Goal: Information Seeking & Learning: Learn about a topic

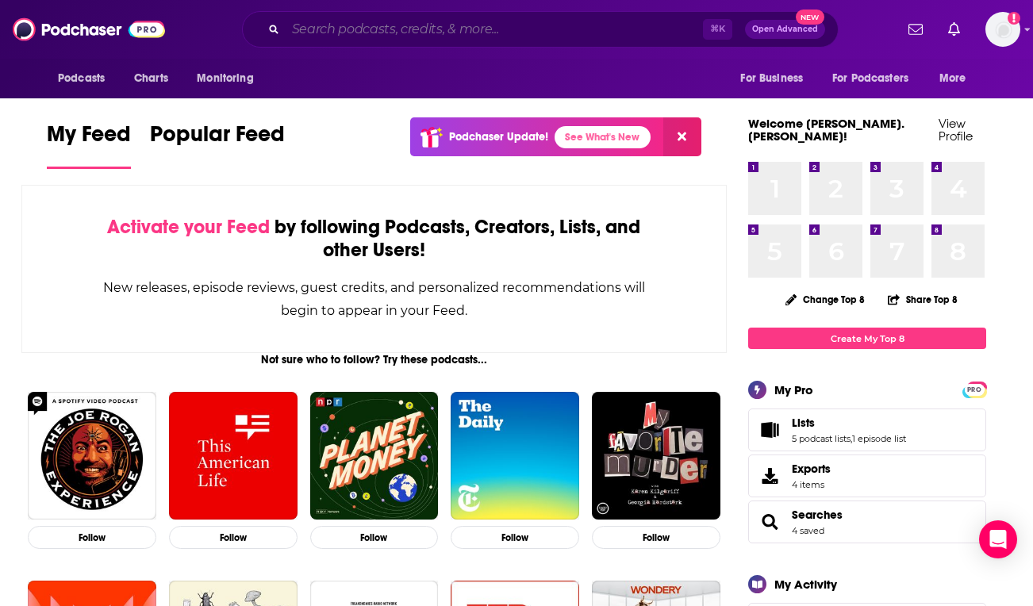
click at [339, 36] on input "Search podcasts, credits, & more..." at bounding box center [494, 29] width 417 height 25
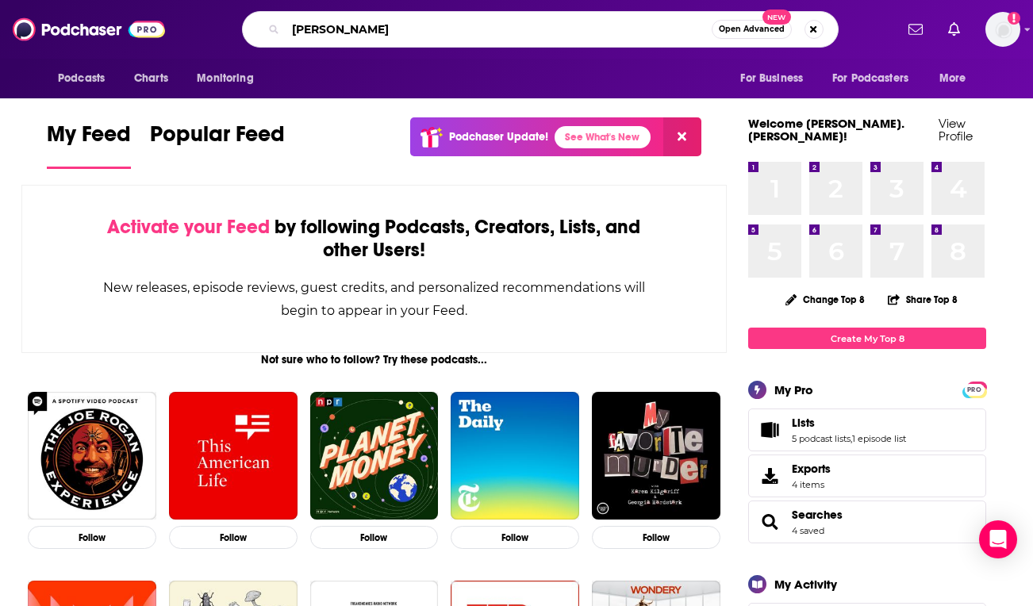
type input "[PERSON_NAME]"
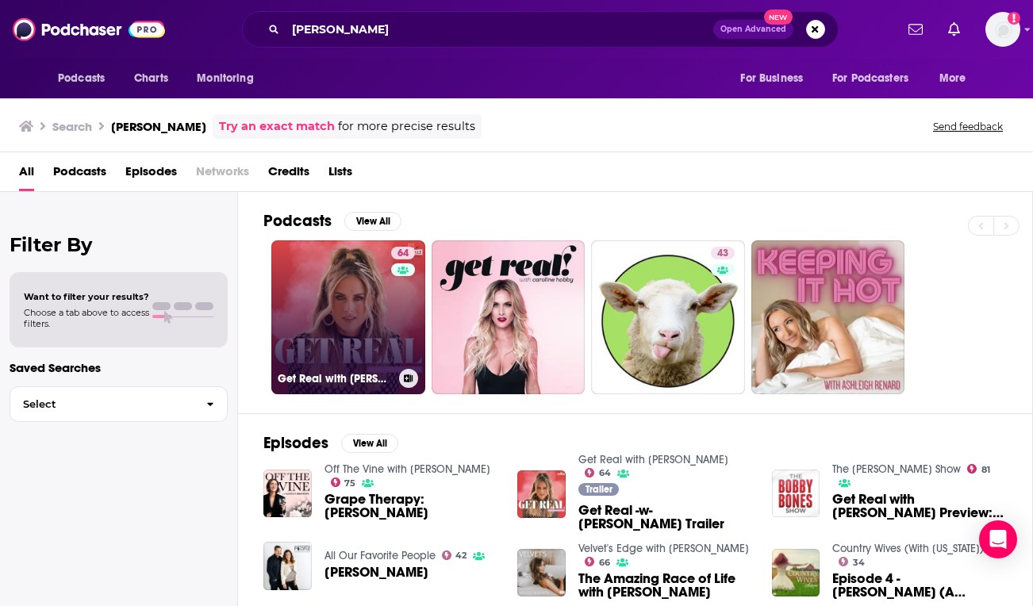
click at [323, 285] on link "64 Get Real with [PERSON_NAME]" at bounding box center [348, 317] width 154 height 154
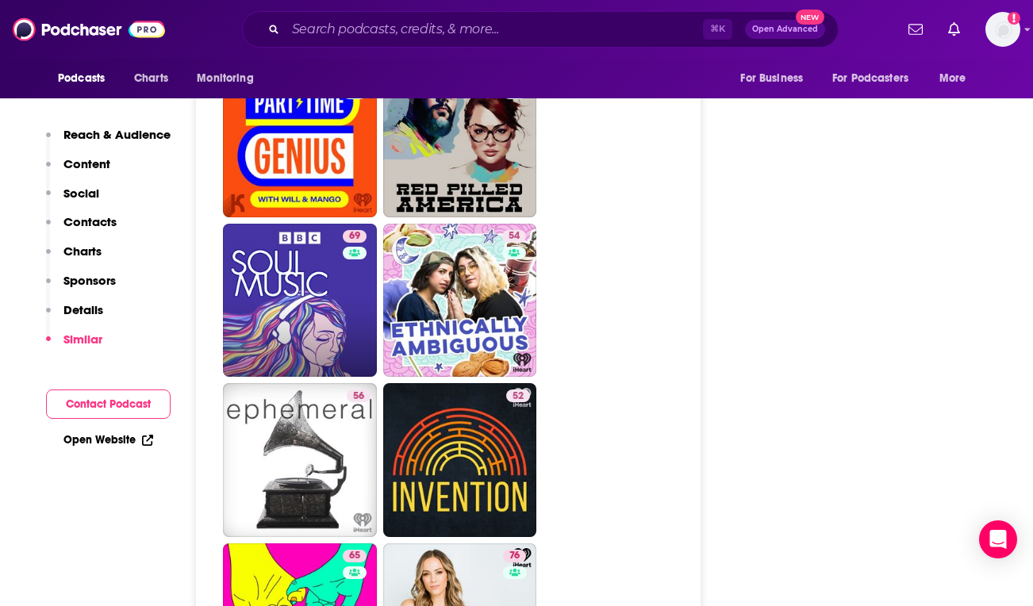
scroll to position [3713, 0]
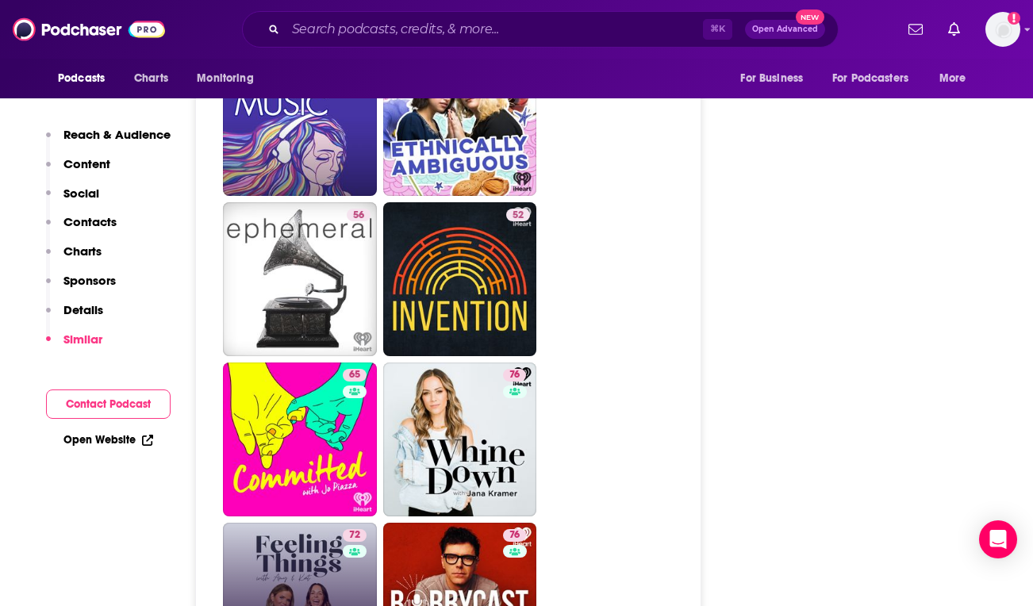
click at [317, 523] on link "72 Feeling Things with [PERSON_NAME] & [PERSON_NAME]" at bounding box center [300, 600] width 154 height 154
type input "[URL][DOMAIN_NAME][PERSON_NAME]"
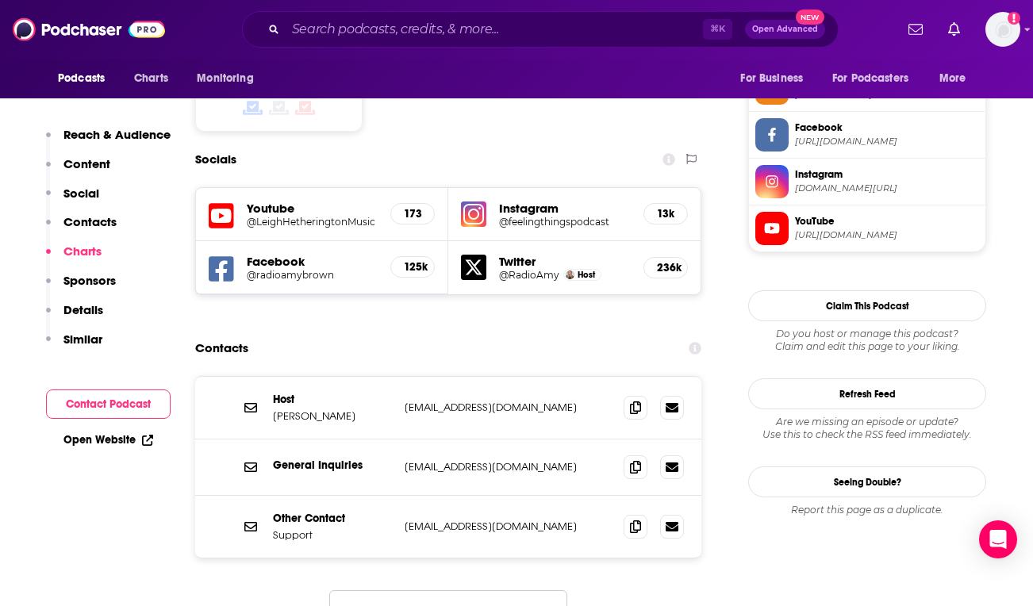
scroll to position [1329, 0]
click at [627, 455] on span at bounding box center [636, 467] width 24 height 24
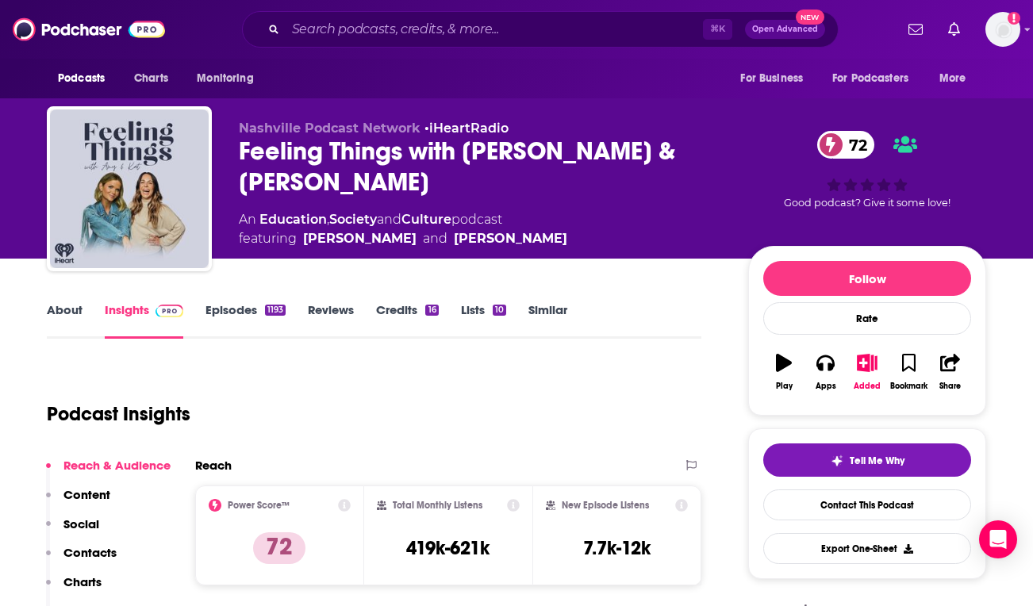
scroll to position [0, 0]
click at [62, 314] on link "About" at bounding box center [65, 320] width 36 height 36
